Goal: Transaction & Acquisition: Purchase product/service

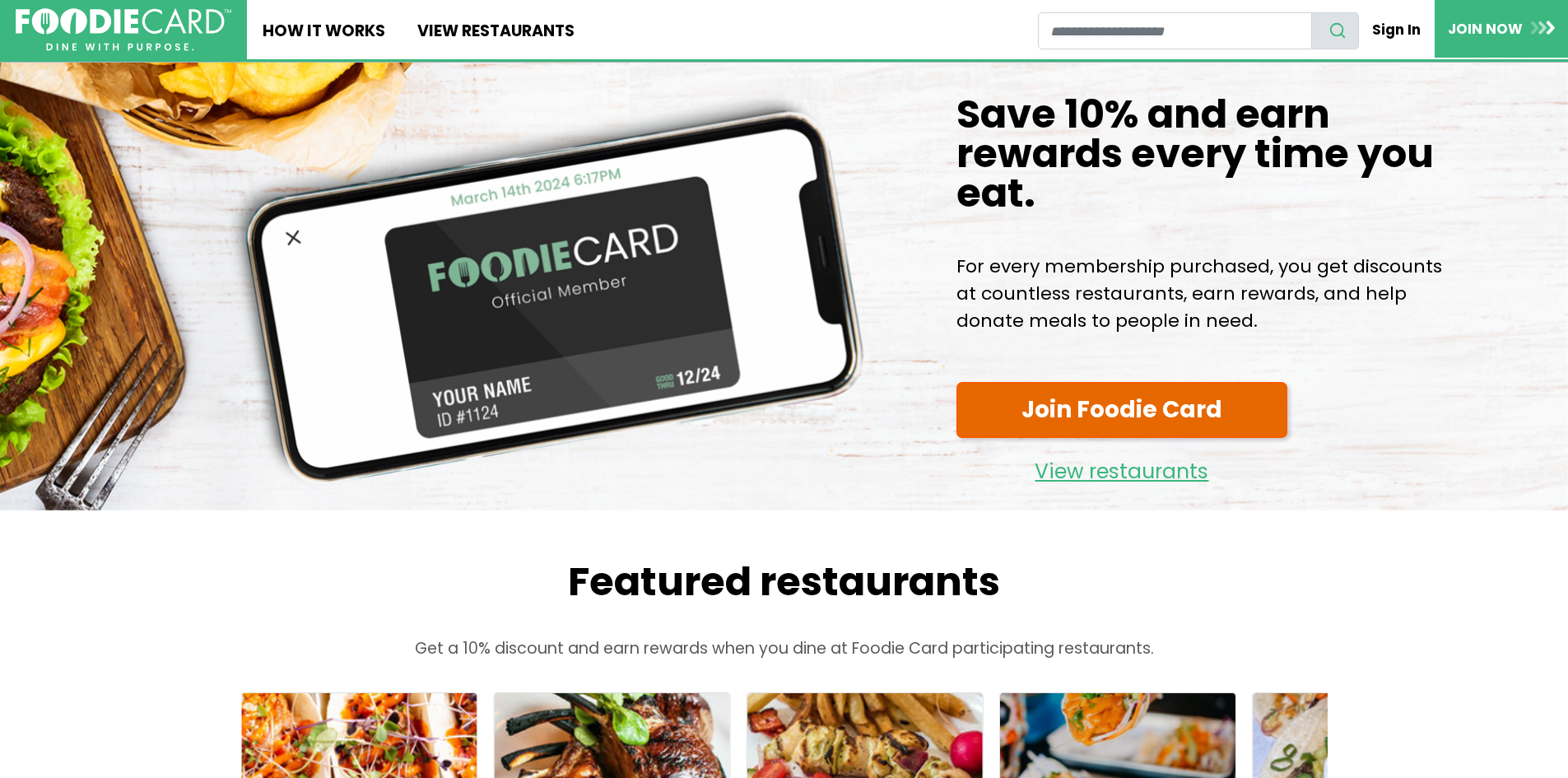
click at [1080, 438] on link "Join Foodie Card" at bounding box center [1121, 411] width 331 height 57
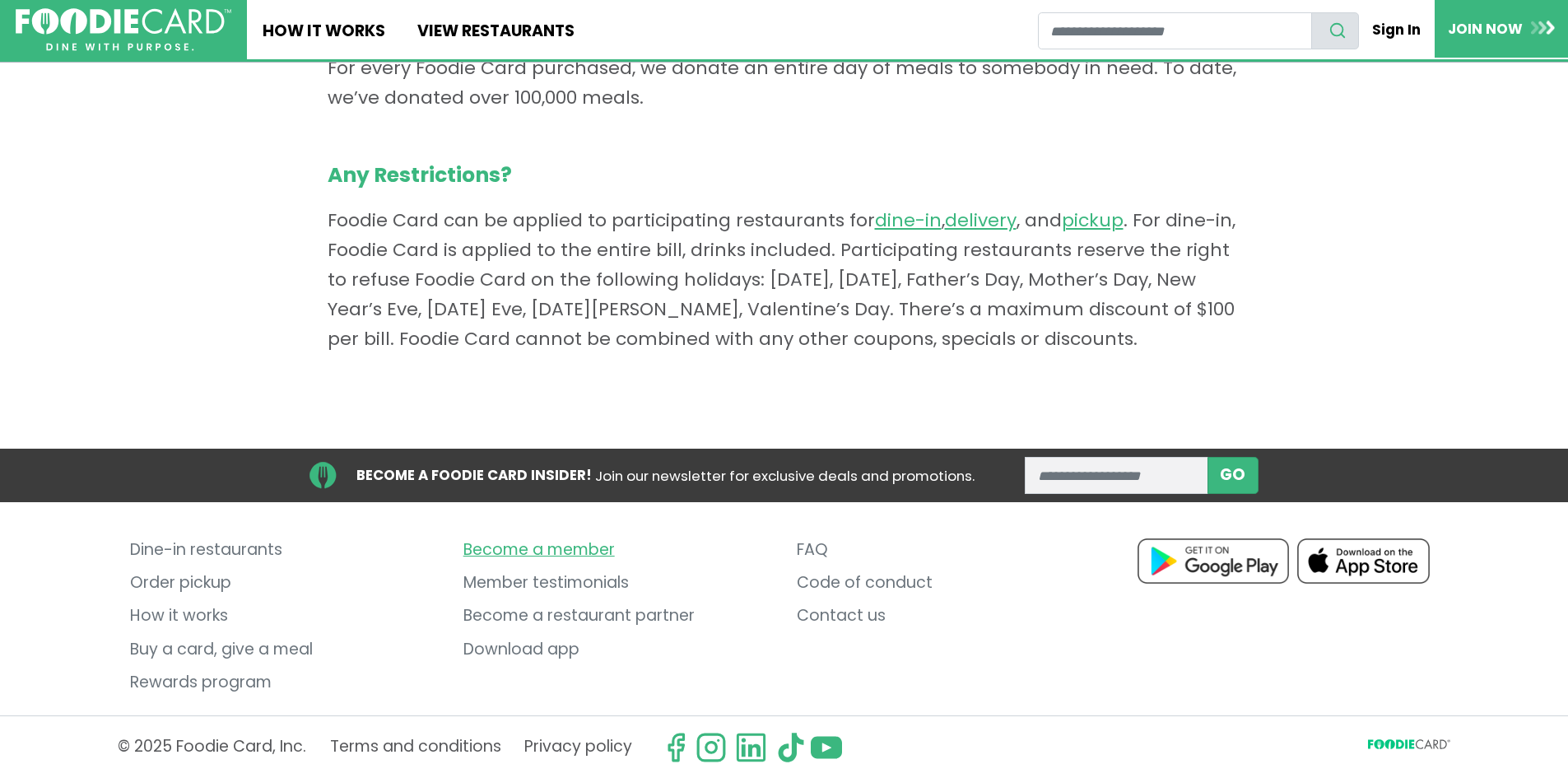
scroll to position [1275, 0]
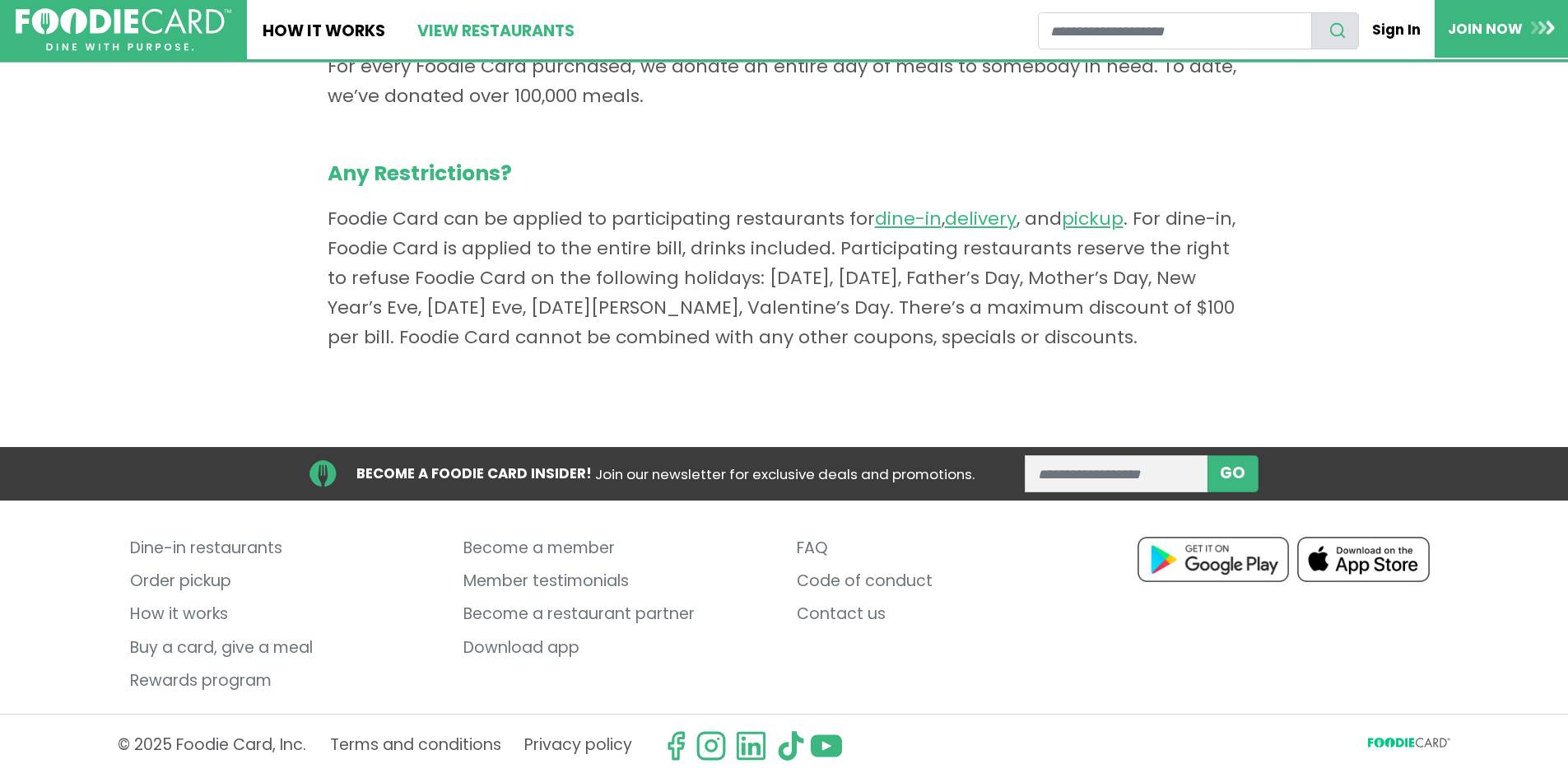
click at [496, 34] on link "View restaurants" at bounding box center [495, 29] width 189 height 59
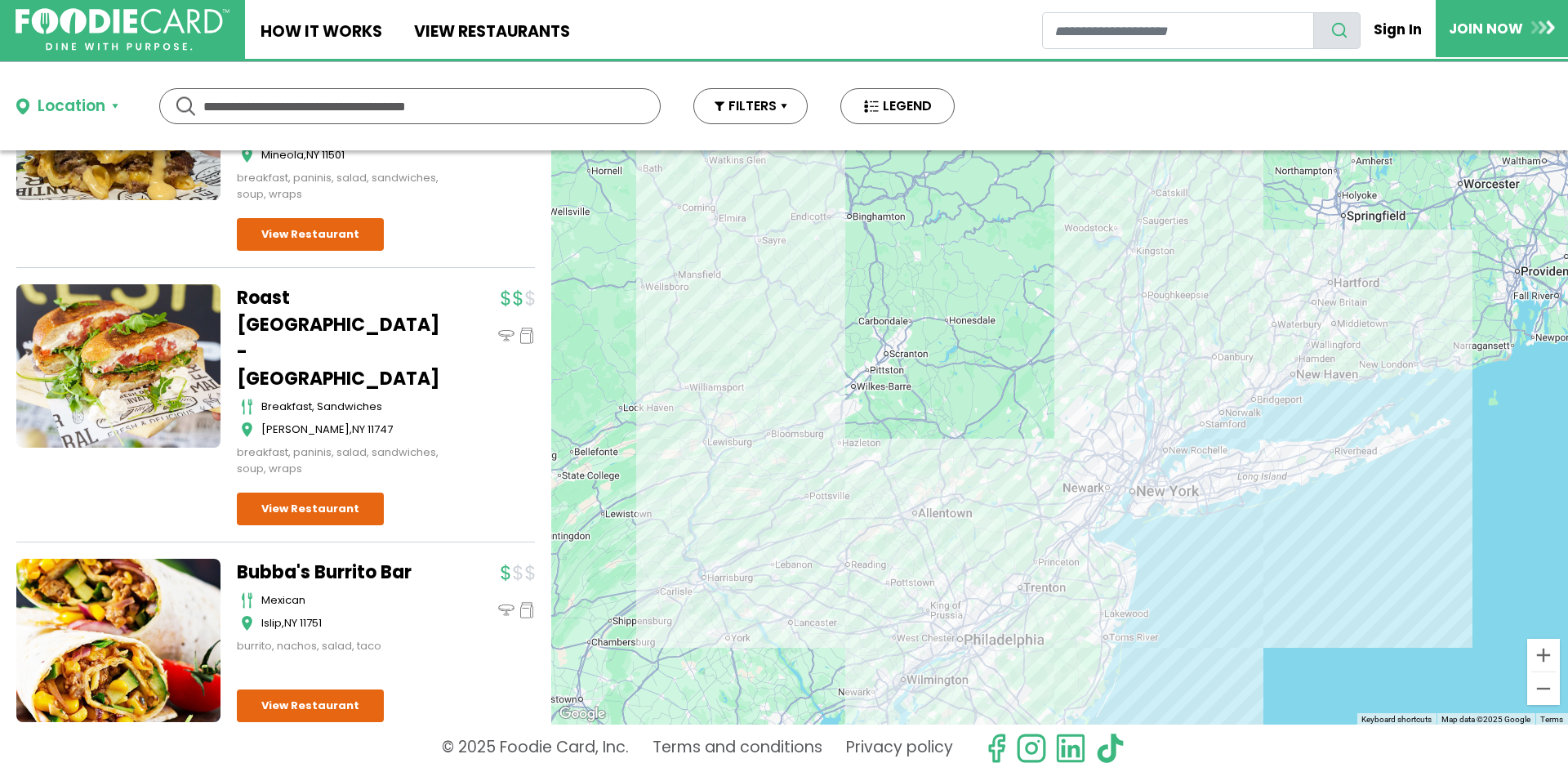
scroll to position [20322, 0]
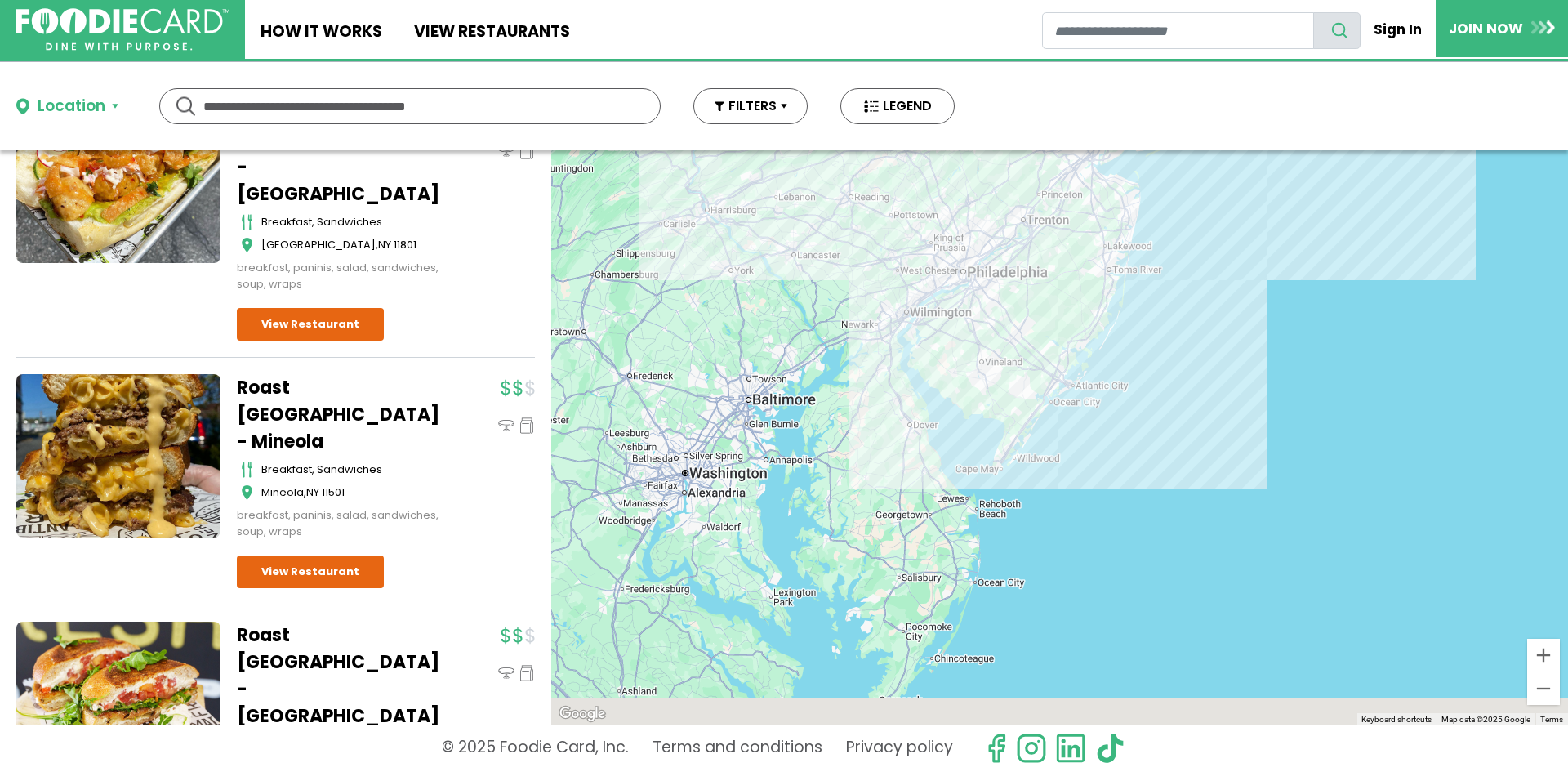
drag, startPoint x: 556, startPoint y: 702, endPoint x: 523, endPoint y: 372, distance: 331.6
click at [535, 339] on div "Dine-in Pickup 131 results for: mediterranean greek seafood american pizza ital…" at bounding box center [784, 437] width 1568 height 574
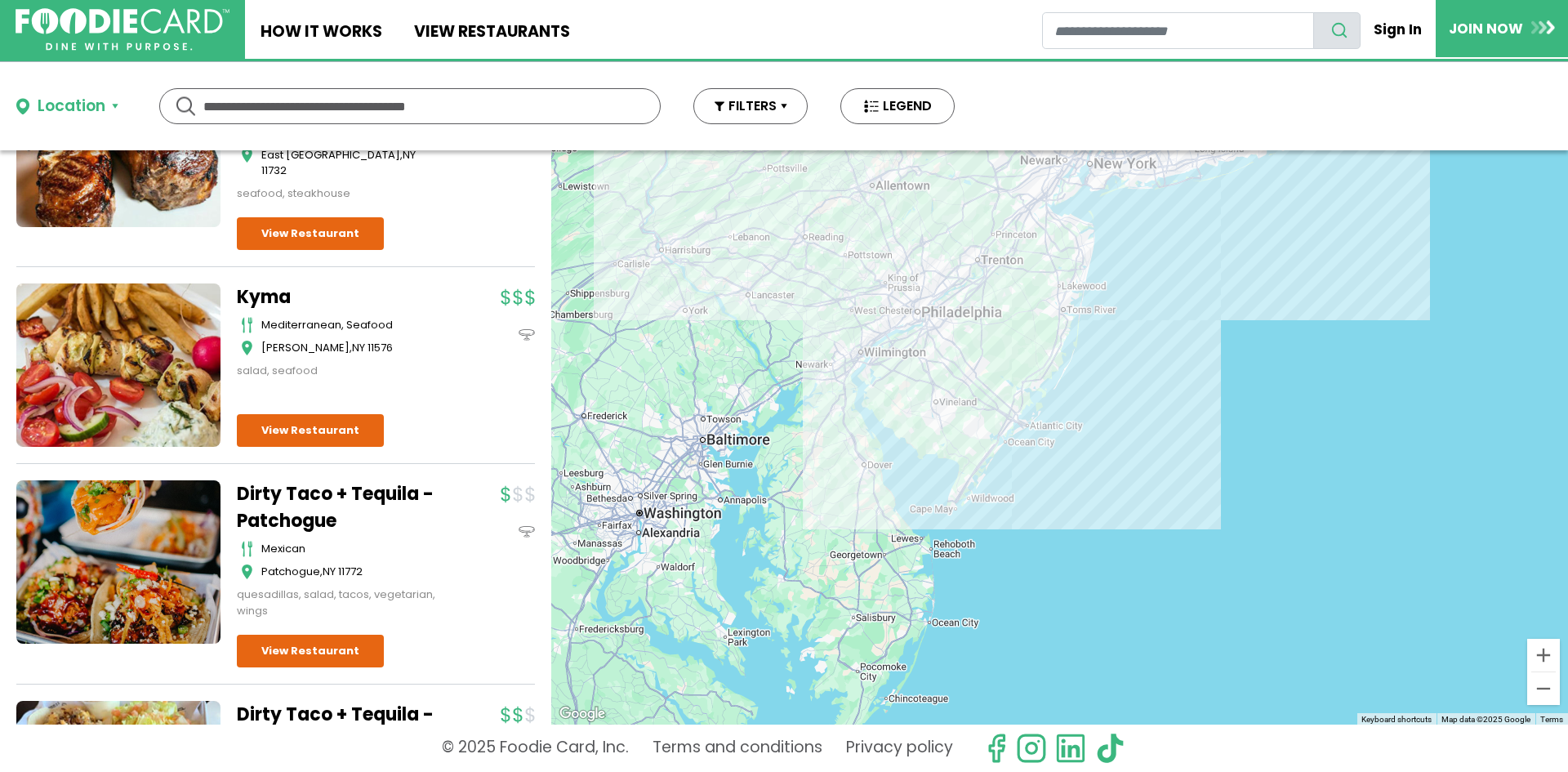
scroll to position [245, 0]
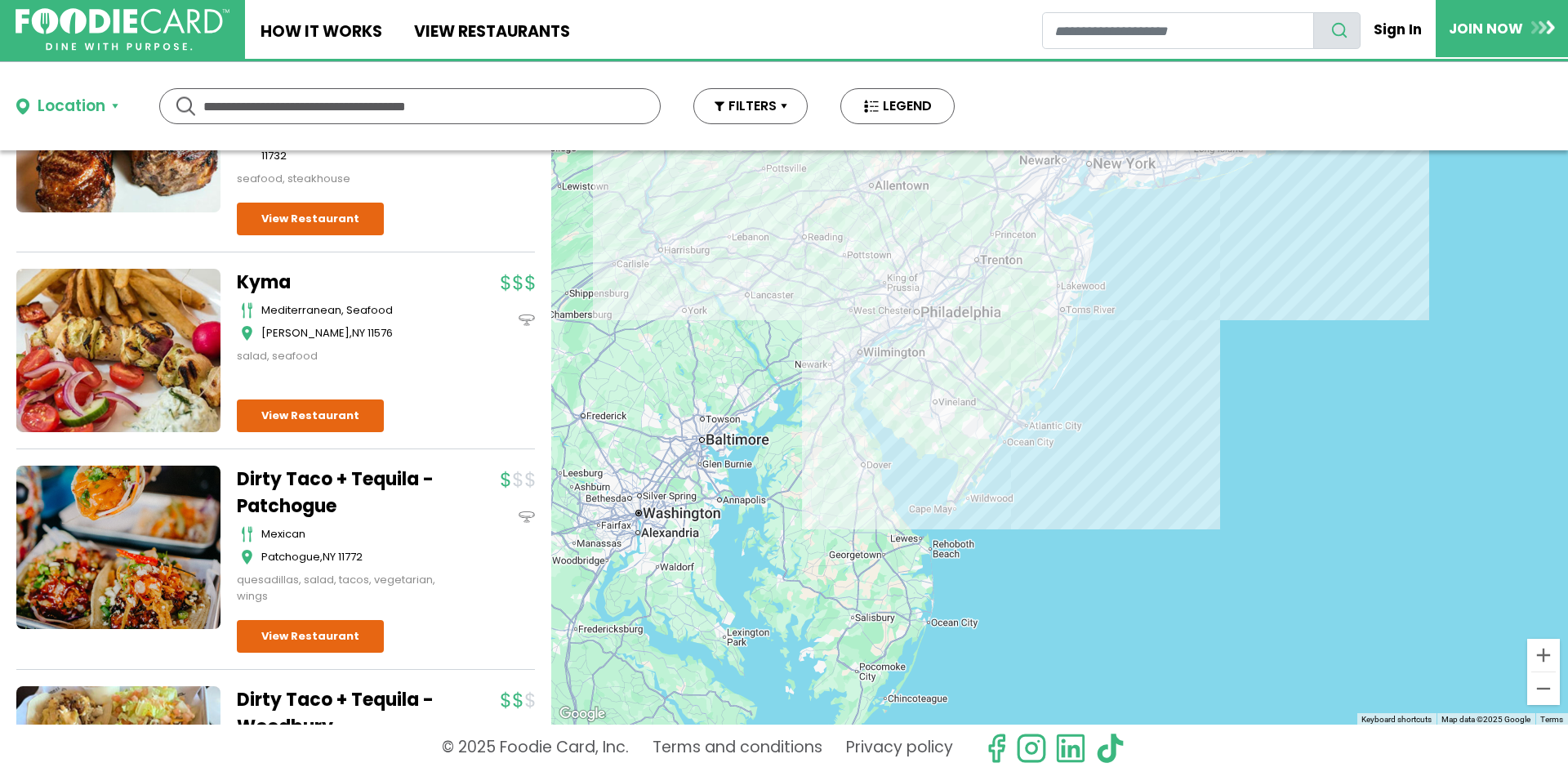
click at [999, 369] on div at bounding box center [1059, 437] width 1017 height 574
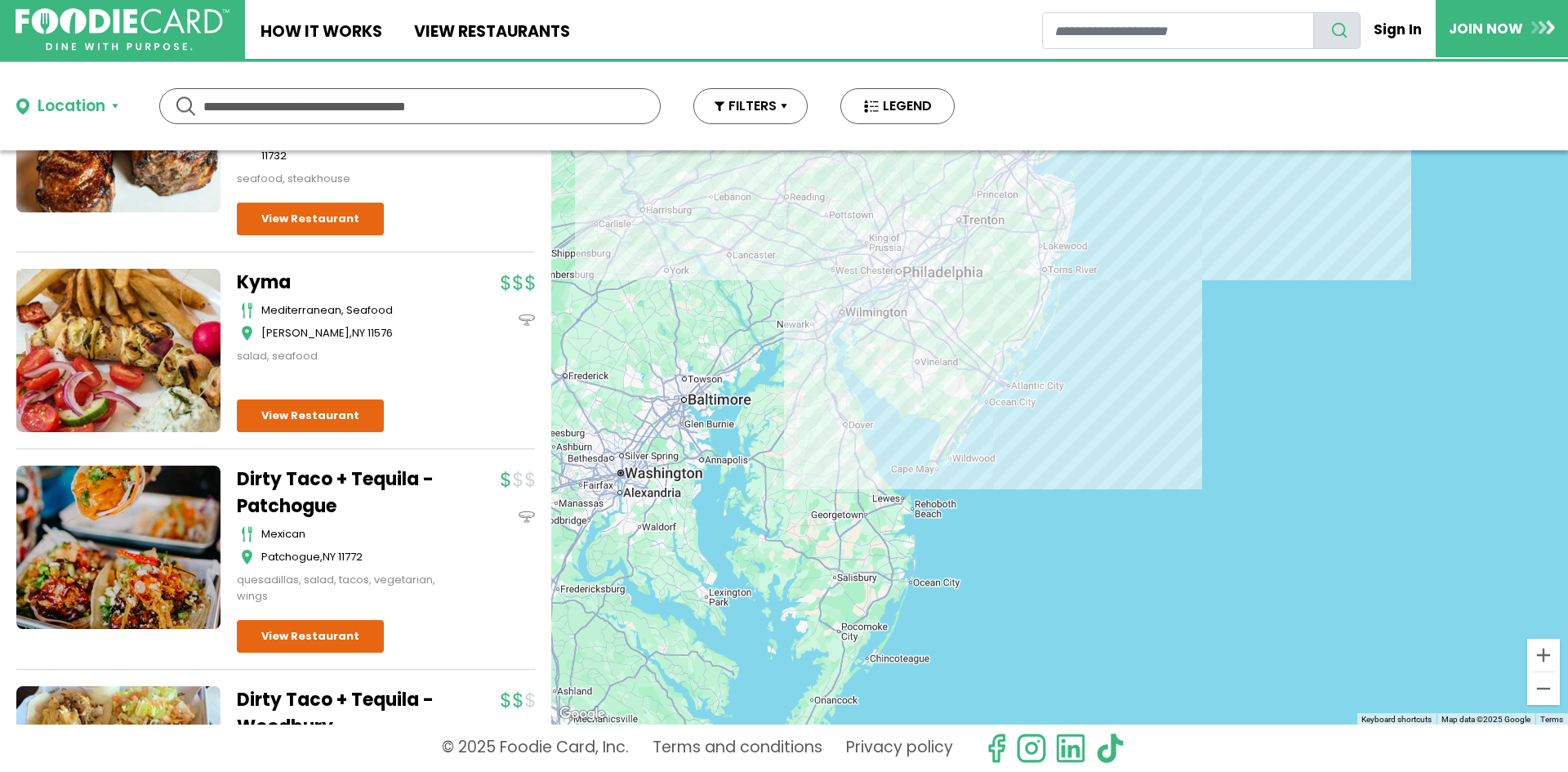
drag, startPoint x: 982, startPoint y: 369, endPoint x: 959, endPoint y: 292, distance: 80.4
click at [960, 308] on div at bounding box center [1059, 437] width 1017 height 574
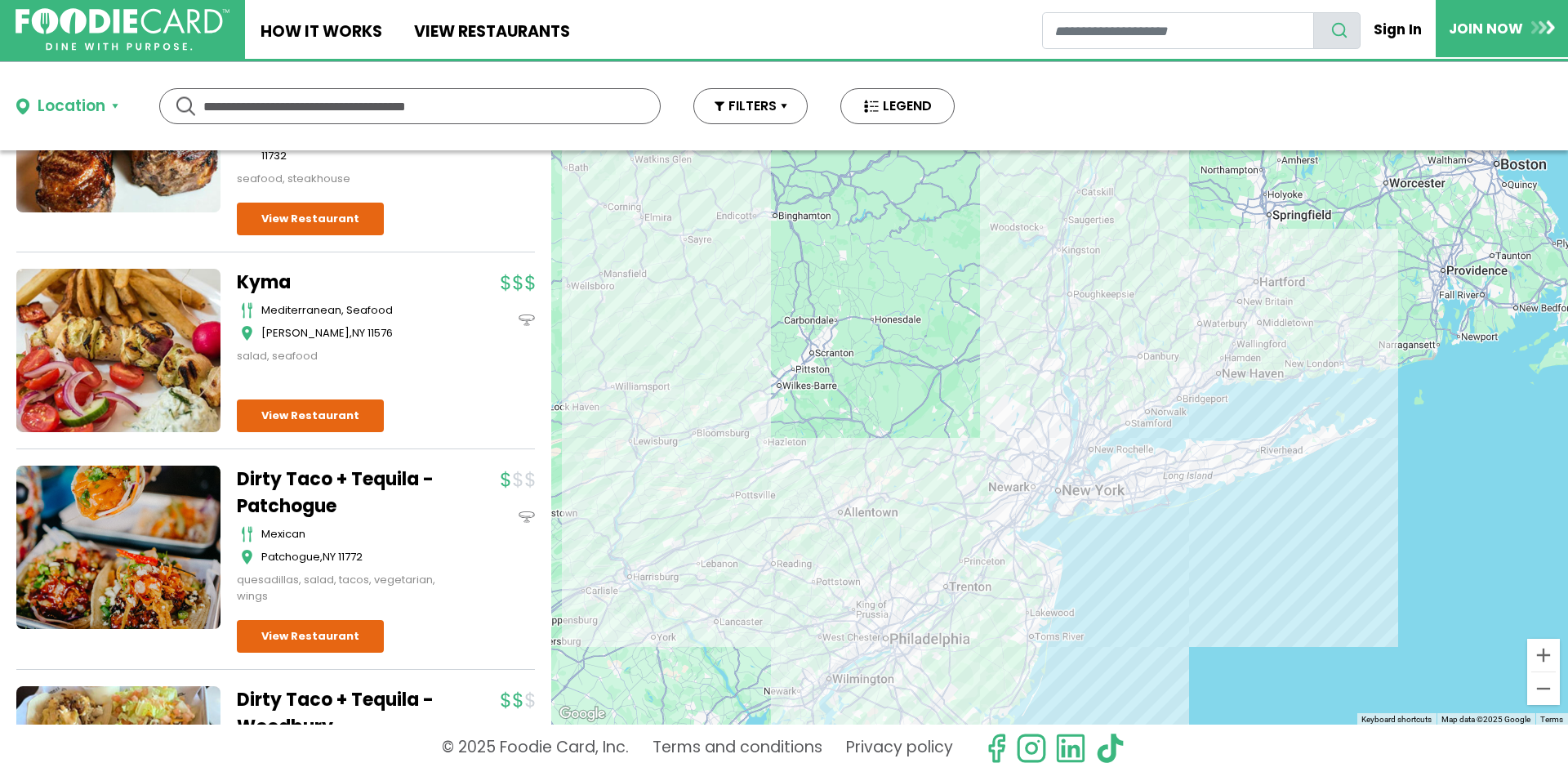
drag, startPoint x: 961, startPoint y: 315, endPoint x: 959, endPoint y: 699, distance: 384.0
click at [959, 699] on div at bounding box center [1059, 437] width 1017 height 574
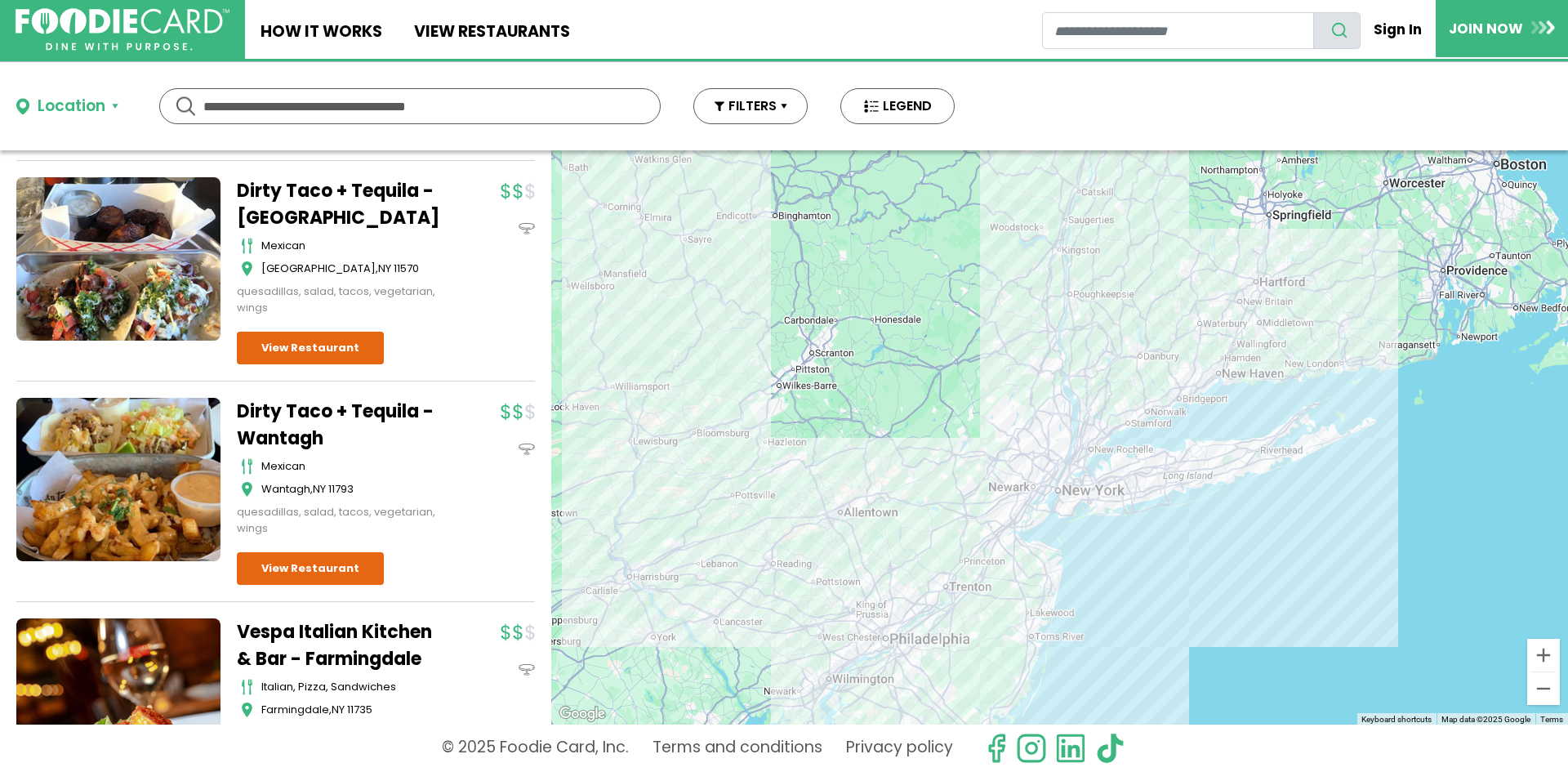
scroll to position [980, 0]
